Goal: Transaction & Acquisition: Purchase product/service

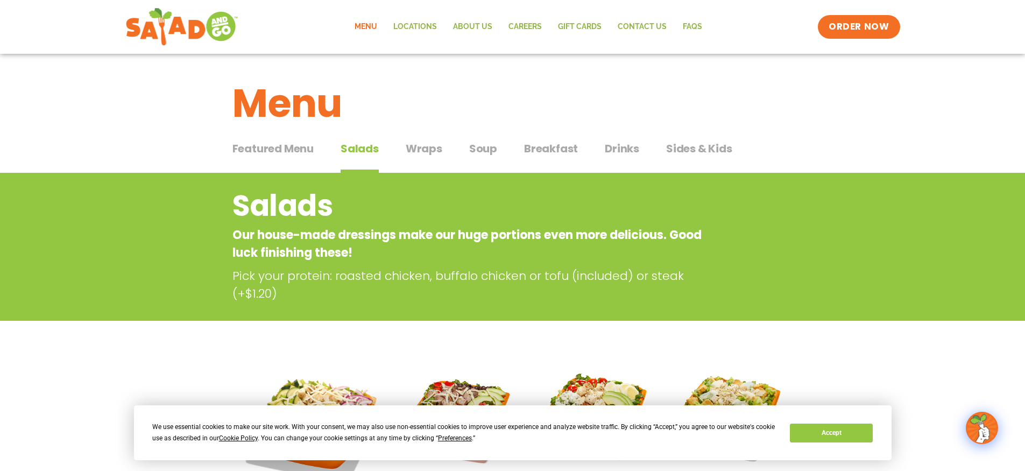
click at [366, 149] on span "Salads" at bounding box center [360, 148] width 38 height 16
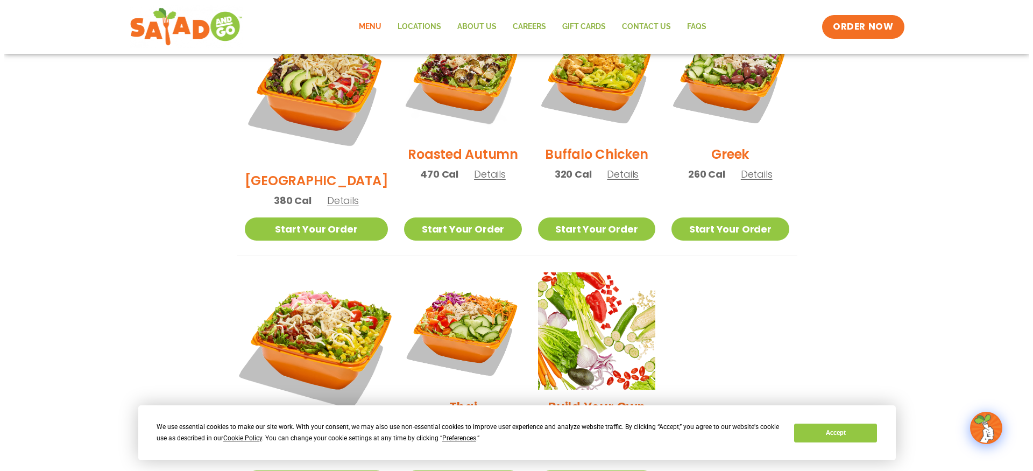
scroll to position [557, 0]
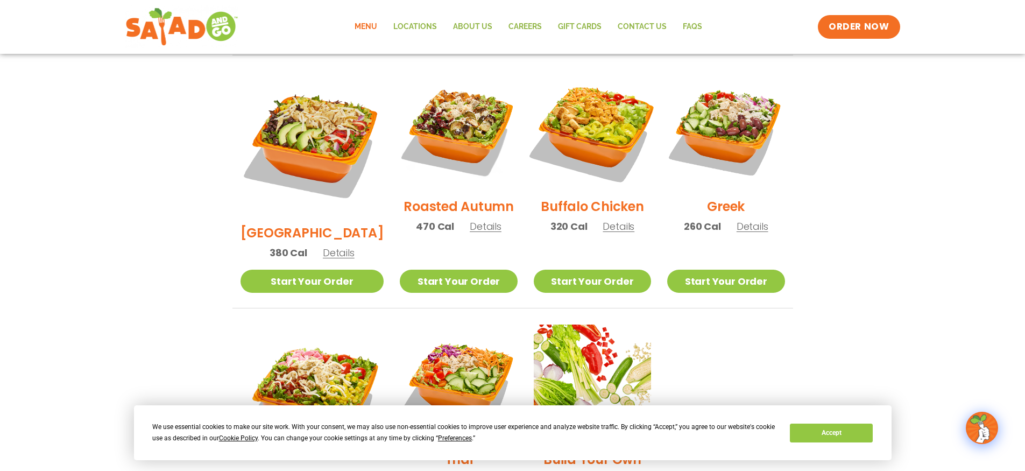
click at [593, 107] on img at bounding box center [593, 130] width 138 height 138
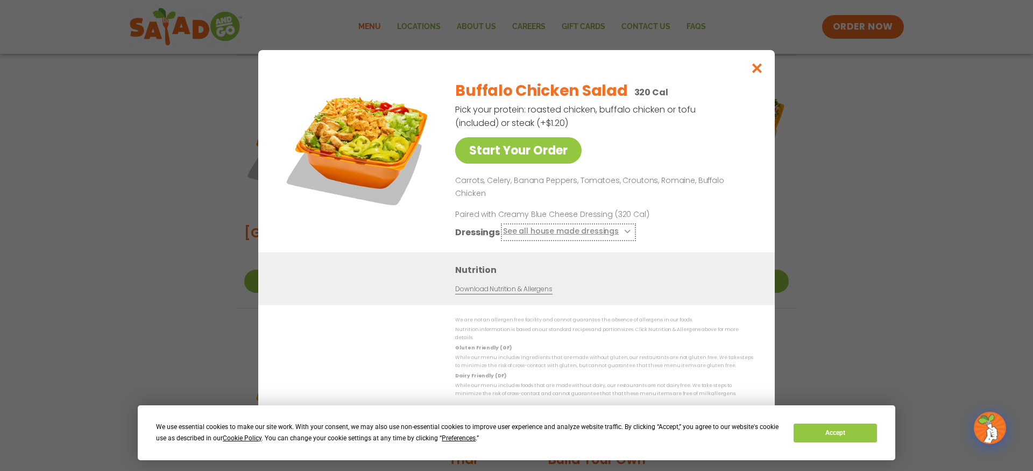
click at [625, 229] on icon at bounding box center [626, 231] width 4 height 4
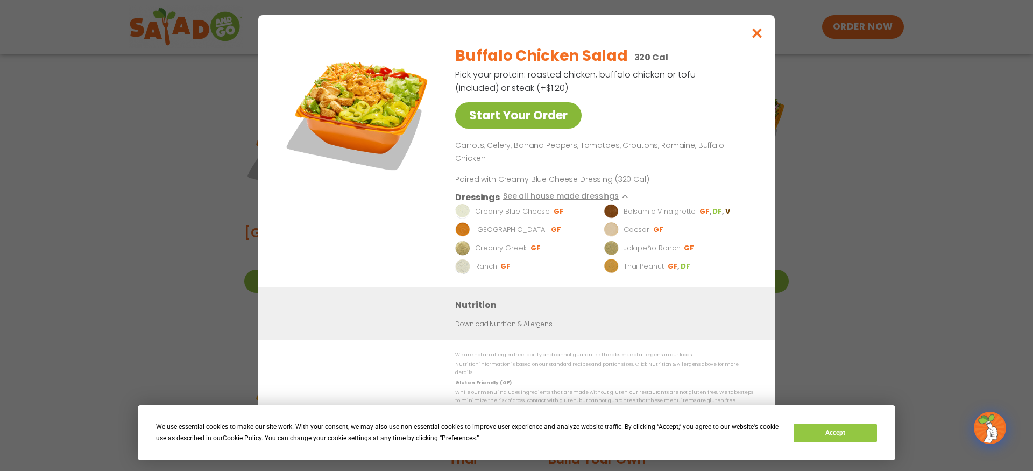
click at [510, 121] on link "Start Your Order" at bounding box center [518, 115] width 126 height 26
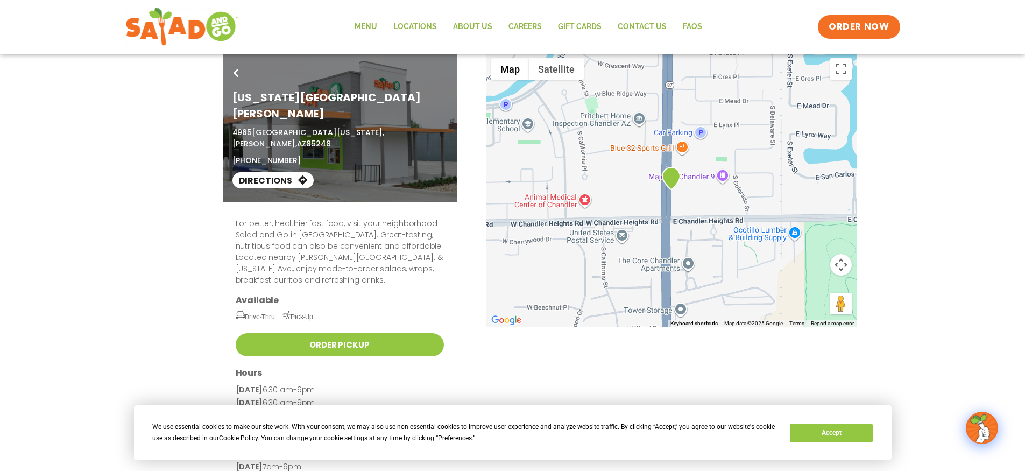
scroll to position [8, 0]
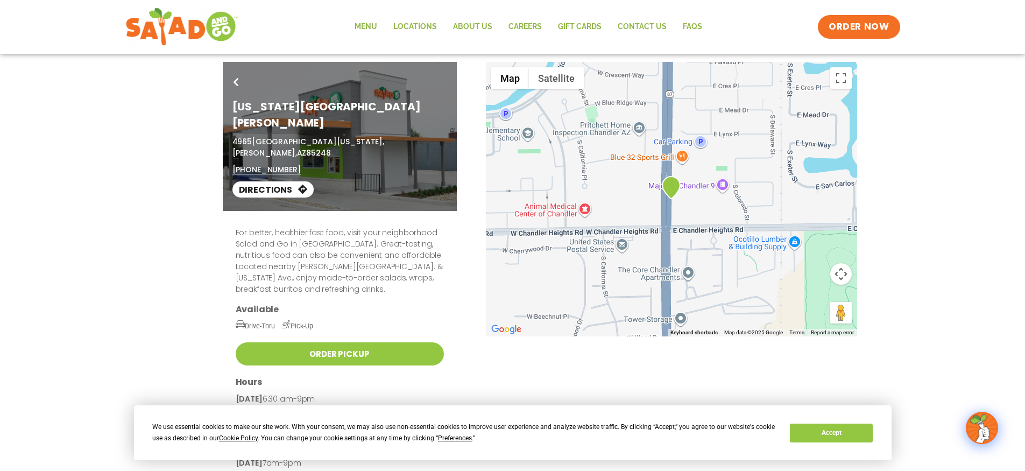
click at [263, 181] on link "Directions" at bounding box center [272, 189] width 81 height 16
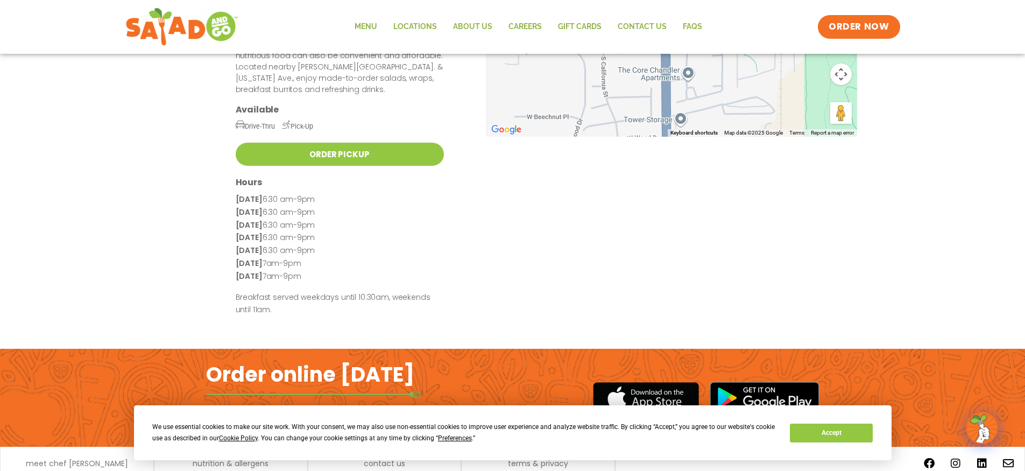
scroll to position [223, 0]
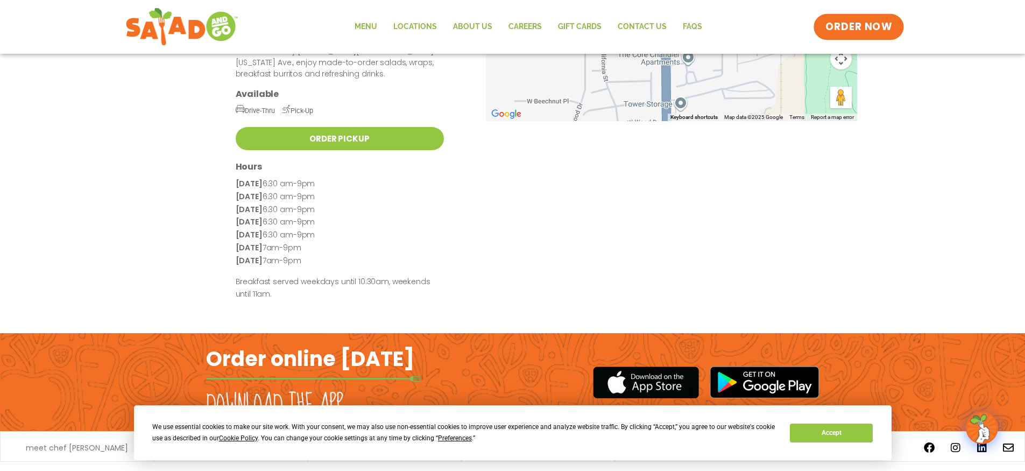
click at [859, 25] on span "ORDER NOW" at bounding box center [858, 27] width 67 height 14
click at [366, 25] on link "Menu" at bounding box center [366, 27] width 39 height 25
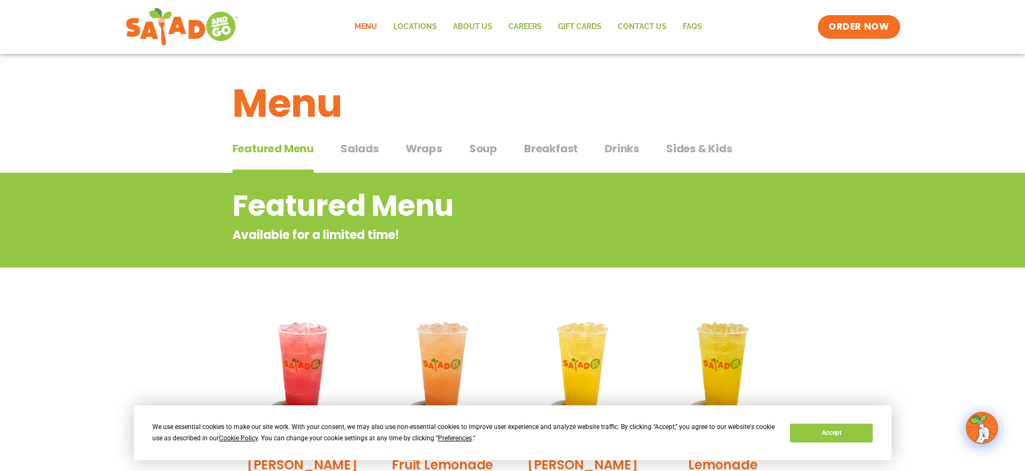
click at [361, 151] on span "Salads" at bounding box center [360, 148] width 38 height 16
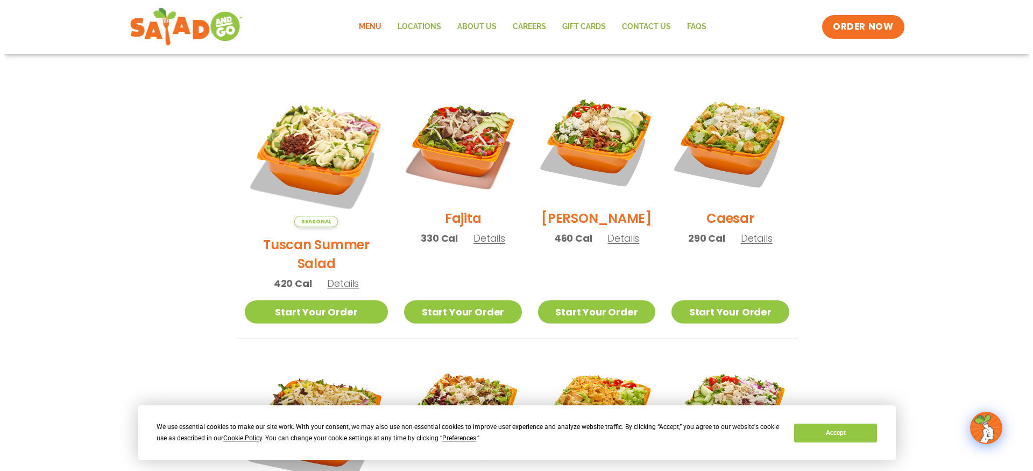
scroll to position [269, 0]
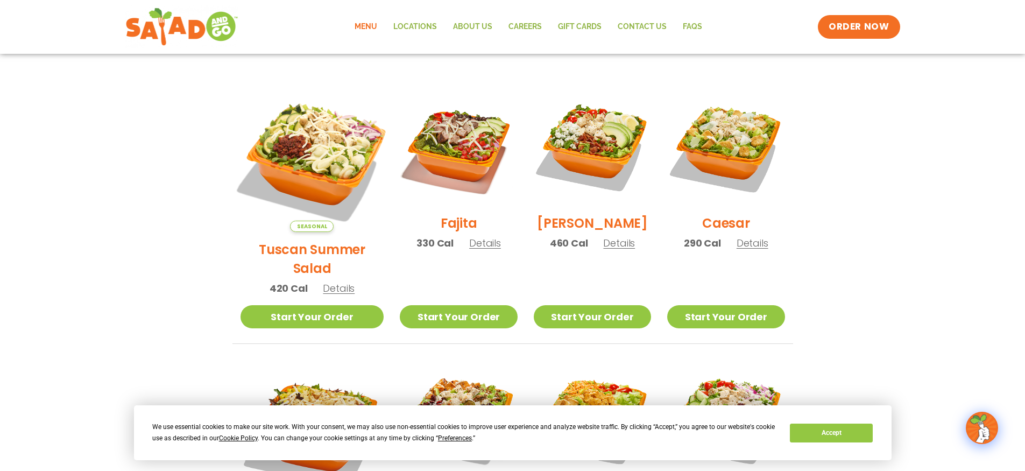
click at [312, 144] on img at bounding box center [312, 160] width 168 height 168
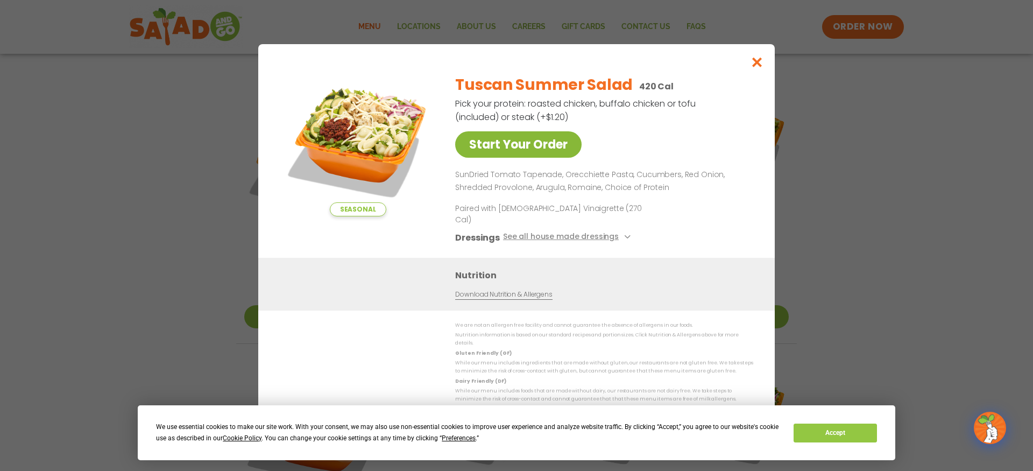
click at [510, 149] on link "Start Your Order" at bounding box center [518, 144] width 126 height 26
